Goal: Find contact information: Find contact information

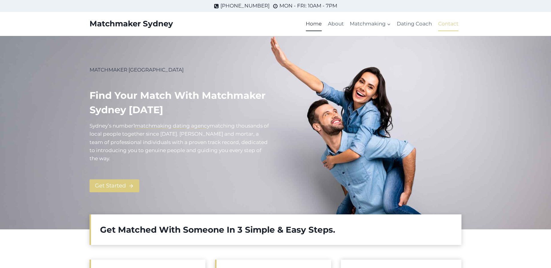
click at [453, 26] on link "Contact" at bounding box center [448, 24] width 26 height 14
